Goal: Information Seeking & Learning: Learn about a topic

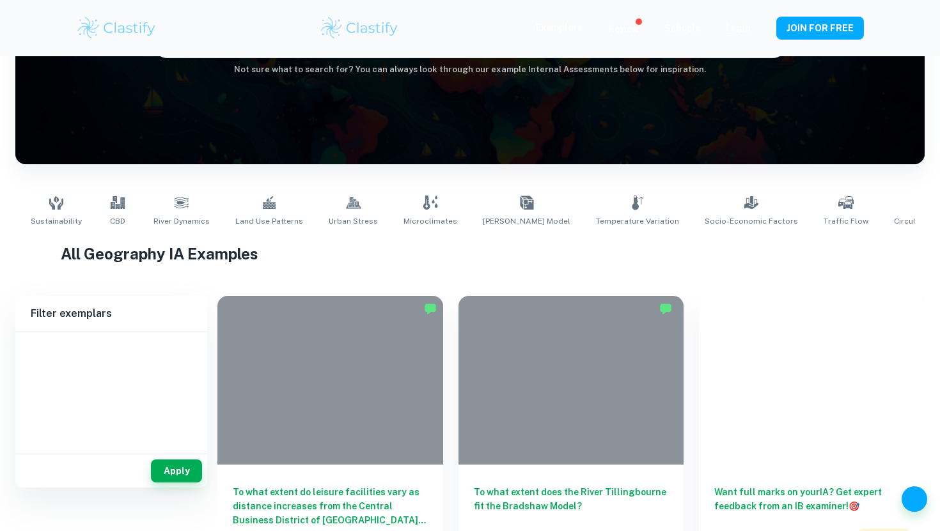
scroll to position [251, 0]
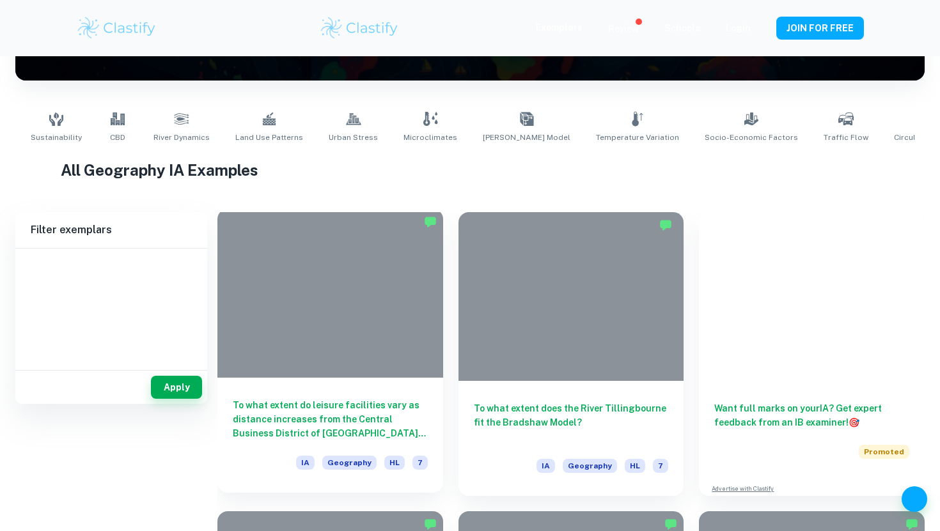
type input "Geography"
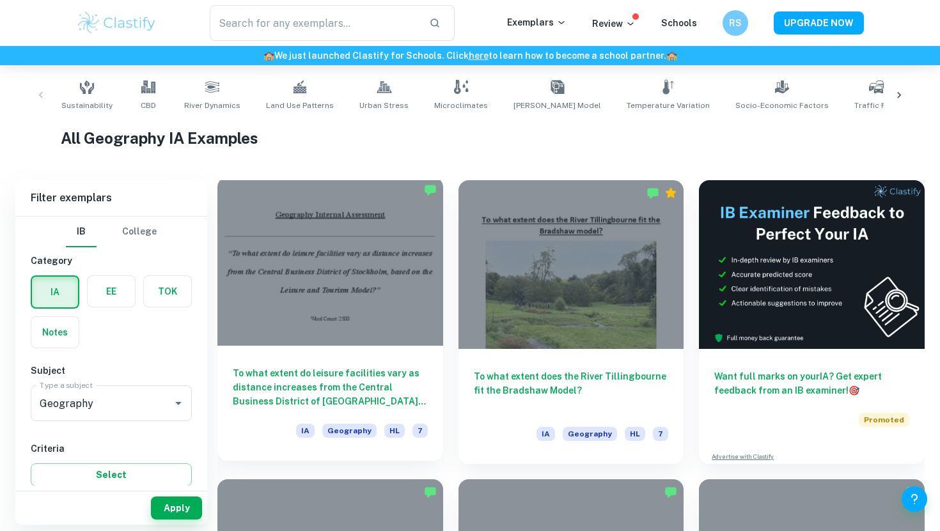
click at [362, 398] on h6 "To what extent do leisure facilities vary as distance increases from the Centra…" at bounding box center [330, 387] width 195 height 42
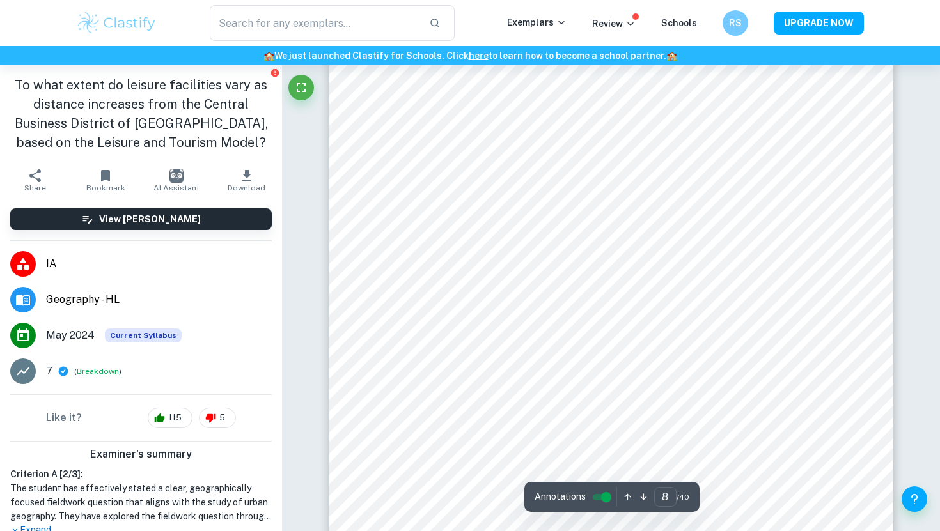
scroll to position [5819, 0]
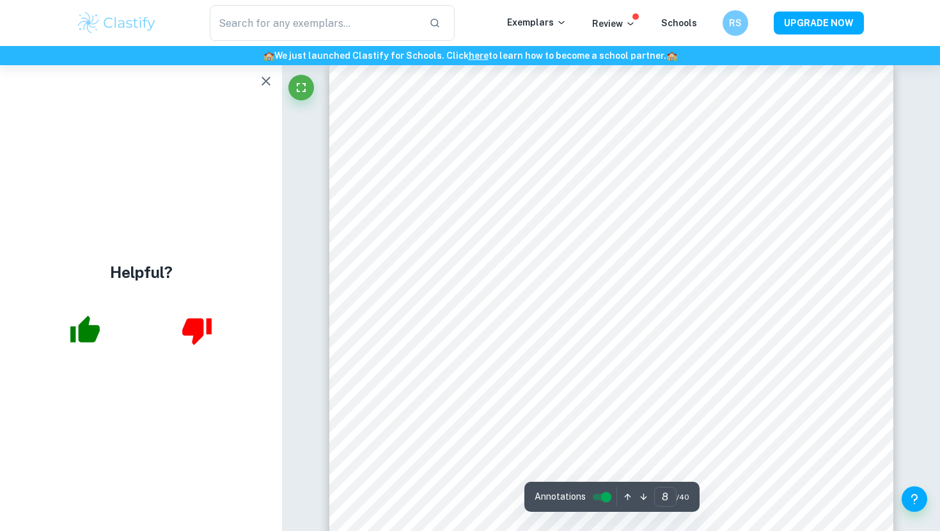
type input "9"
